Goal: Book appointment/travel/reservation

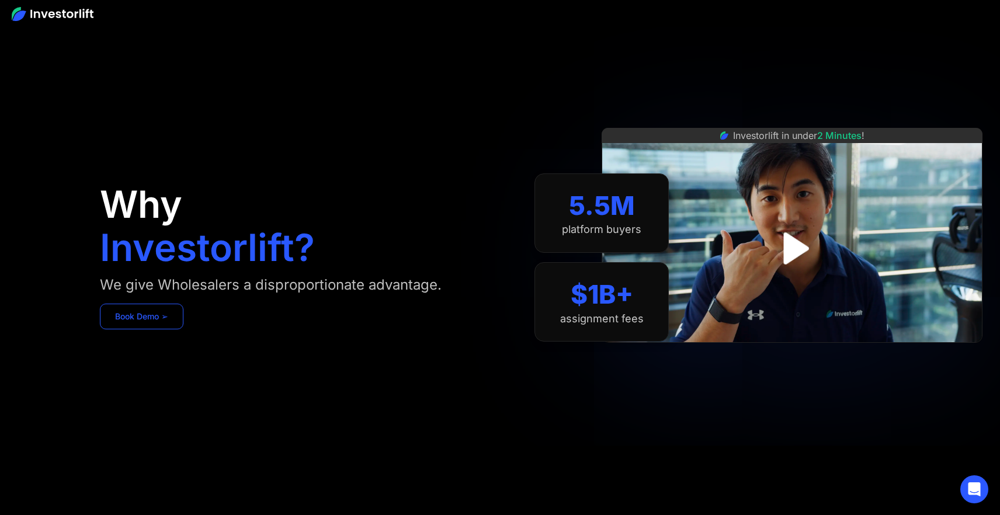
click at [156, 324] on link "Book Demo ➢" at bounding box center [142, 317] width 84 height 26
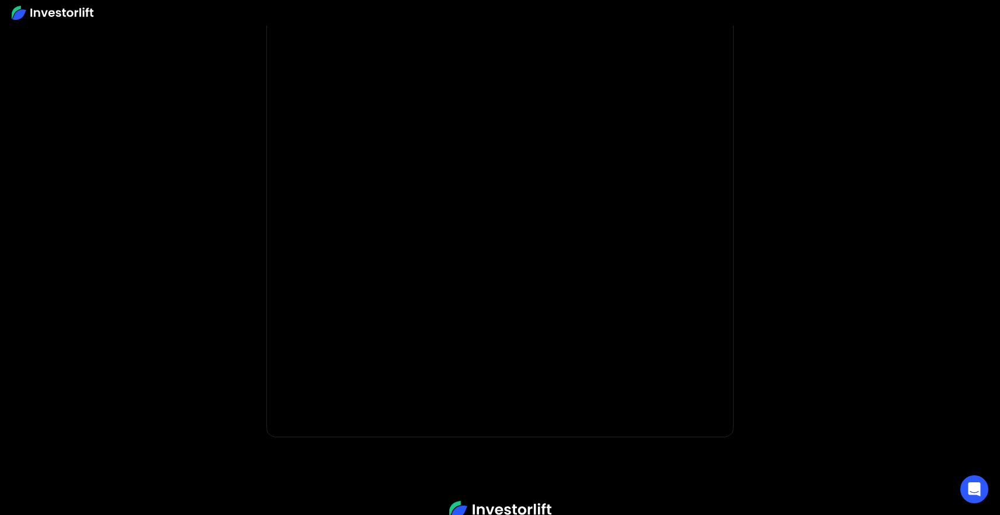
scroll to position [161, 0]
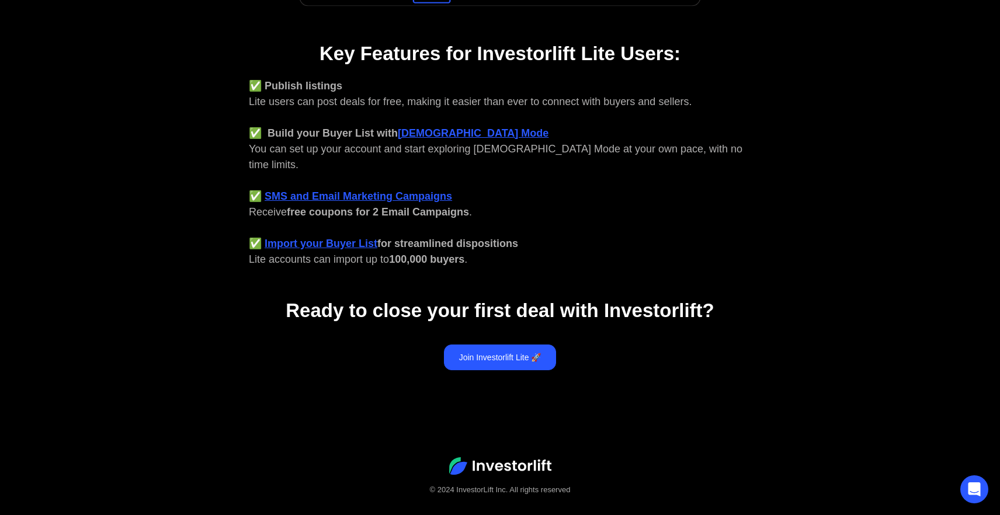
scroll to position [454, 0]
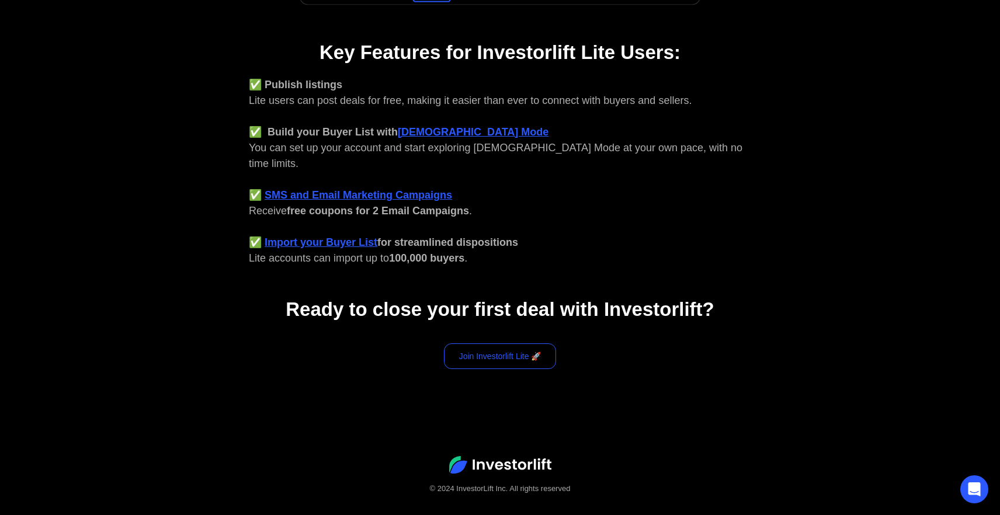
click at [501, 347] on link "Join Investorlift Lite 🚀" at bounding box center [500, 357] width 113 height 26
